Goal: Task Accomplishment & Management: Use online tool/utility

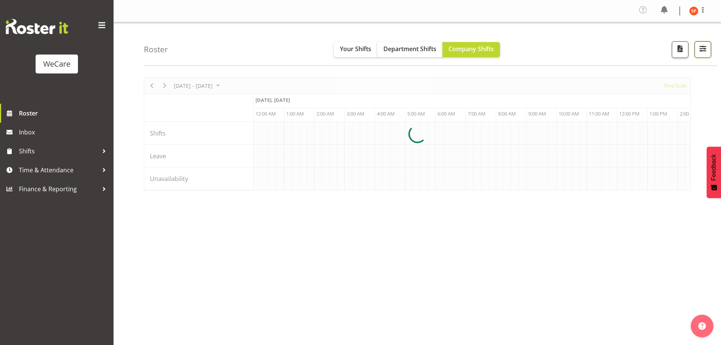
scroll to position [0, 2906]
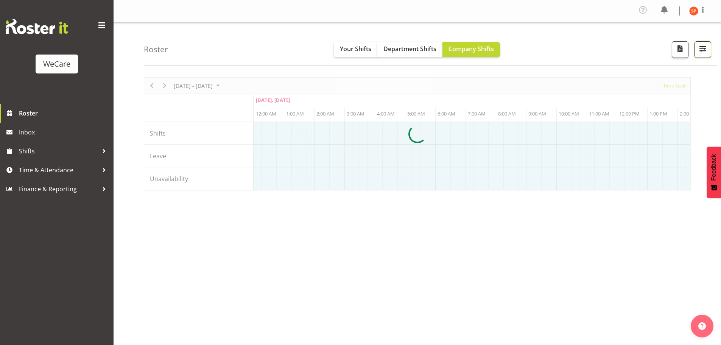
click at [701, 48] on body "WeCare Roster Inbox Shifts Time & Attendance Finance & Reporting Profile Log Ou…" at bounding box center [360, 172] width 721 height 345
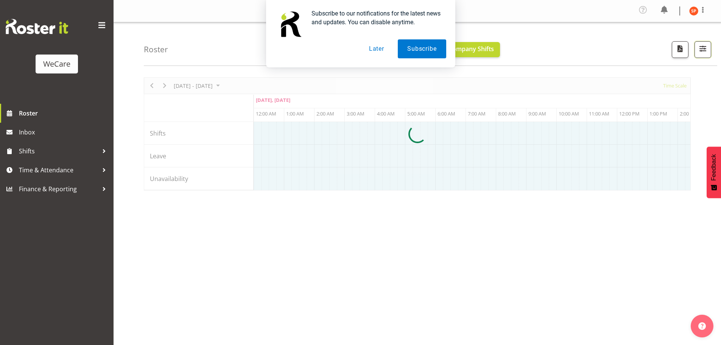
click at [381, 51] on button "Later" at bounding box center [376, 48] width 34 height 19
click at [375, 49] on button "Later" at bounding box center [376, 48] width 34 height 19
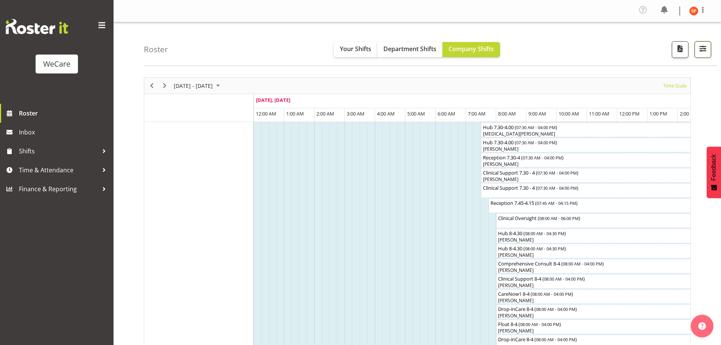
click at [709, 48] on button "button" at bounding box center [702, 49] width 17 height 17
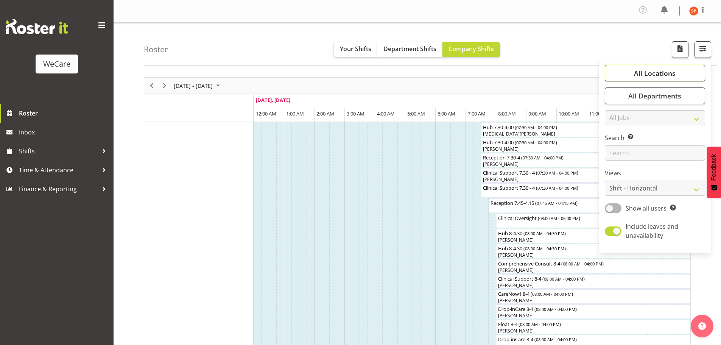
click at [649, 76] on span "All Locations" at bounding box center [655, 72] width 42 height 9
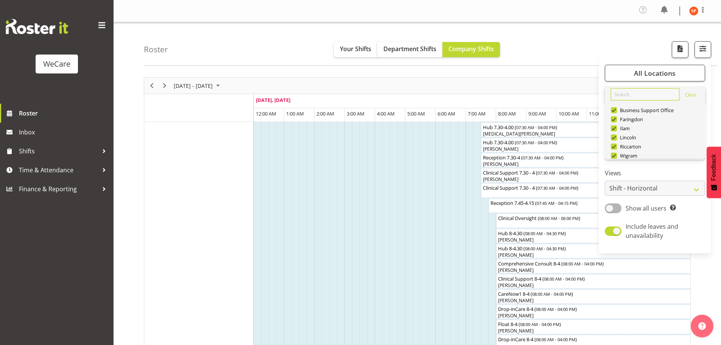
click at [621, 95] on input "text" at bounding box center [645, 94] width 68 height 12
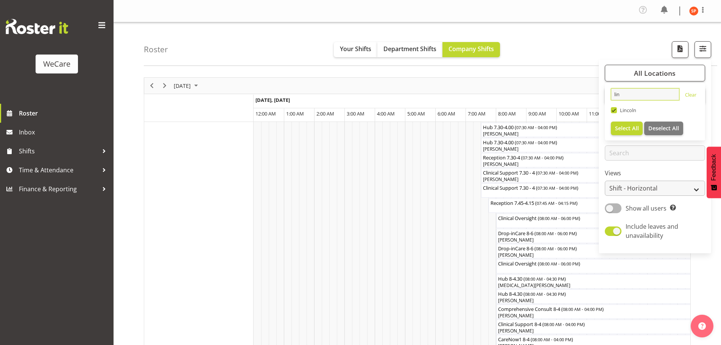
type input "lin"
click at [641, 188] on select "Staff Role Shift - Horizontal Shift - Vertical Staff - Location" at bounding box center [655, 187] width 100 height 15
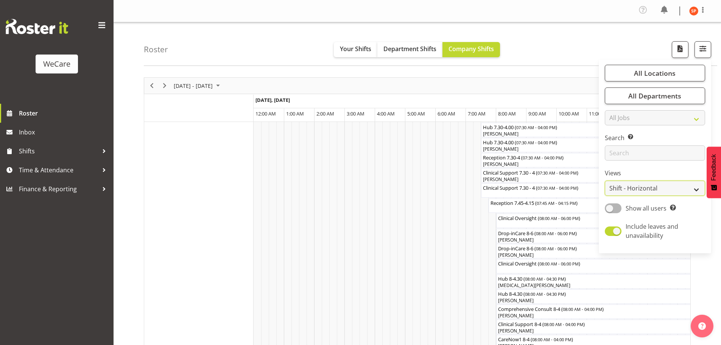
click at [638, 189] on select "Staff Role Shift - Horizontal Shift - Vertical Staff - Location" at bounding box center [655, 187] width 100 height 15
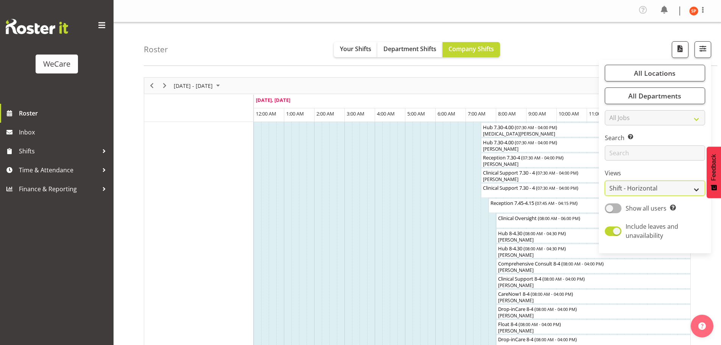
click at [650, 189] on select "Staff Role Shift - Horizontal Shift - Vertical Staff - Location" at bounding box center [655, 187] width 100 height 15
select select "staff"
click at [605, 180] on select "Staff Role Shift - Horizontal Shift - Vertical Staff - Location" at bounding box center [655, 187] width 100 height 15
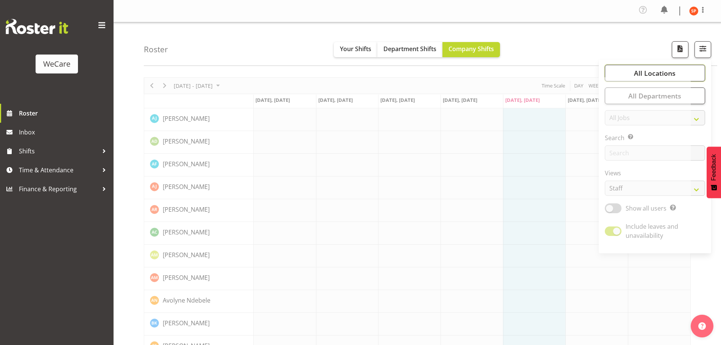
click at [639, 77] on span "All Locations" at bounding box center [655, 72] width 42 height 9
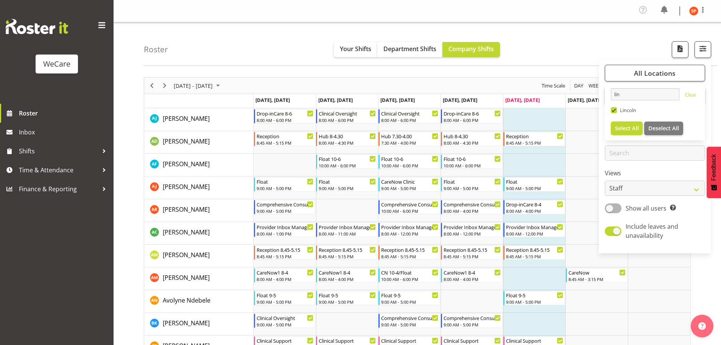
click at [629, 128] on span "Select All" at bounding box center [627, 127] width 24 height 7
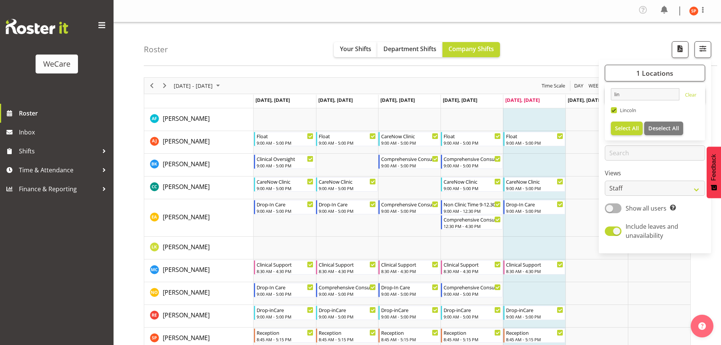
click at [568, 45] on div "Roster Your Shifts Department Shifts Company Shifts 1 Locations lin Clear [GEOG…" at bounding box center [430, 44] width 573 height 44
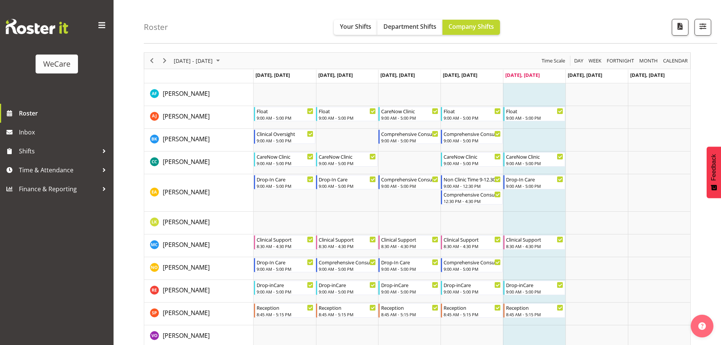
scroll to position [38, 0]
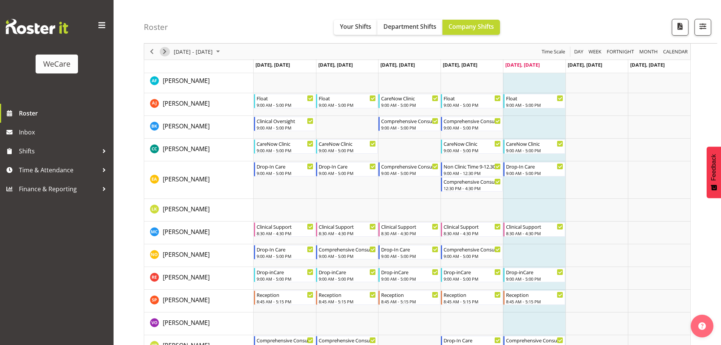
click at [164, 51] on span "Next" at bounding box center [164, 51] width 9 height 9
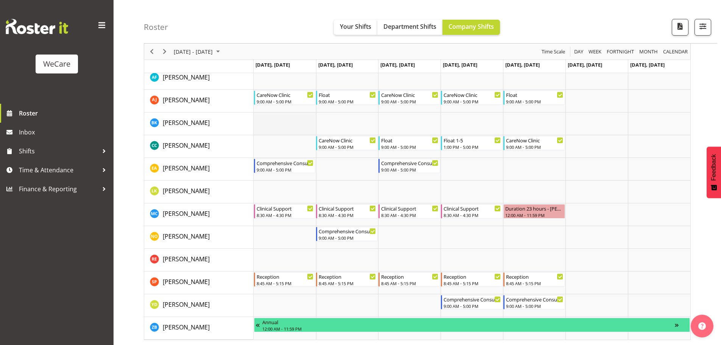
scroll to position [42, 0]
